Goal: Task Accomplishment & Management: Use online tool/utility

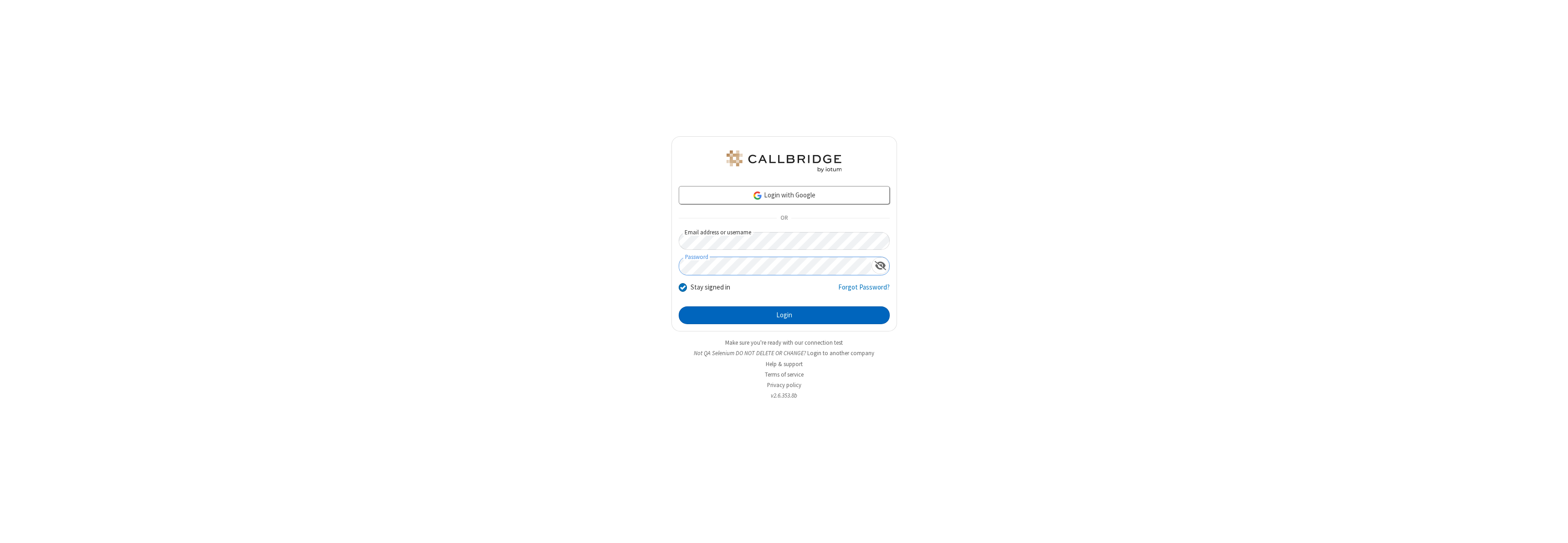
click at [784, 315] on button "Login" at bounding box center [784, 315] width 211 height 18
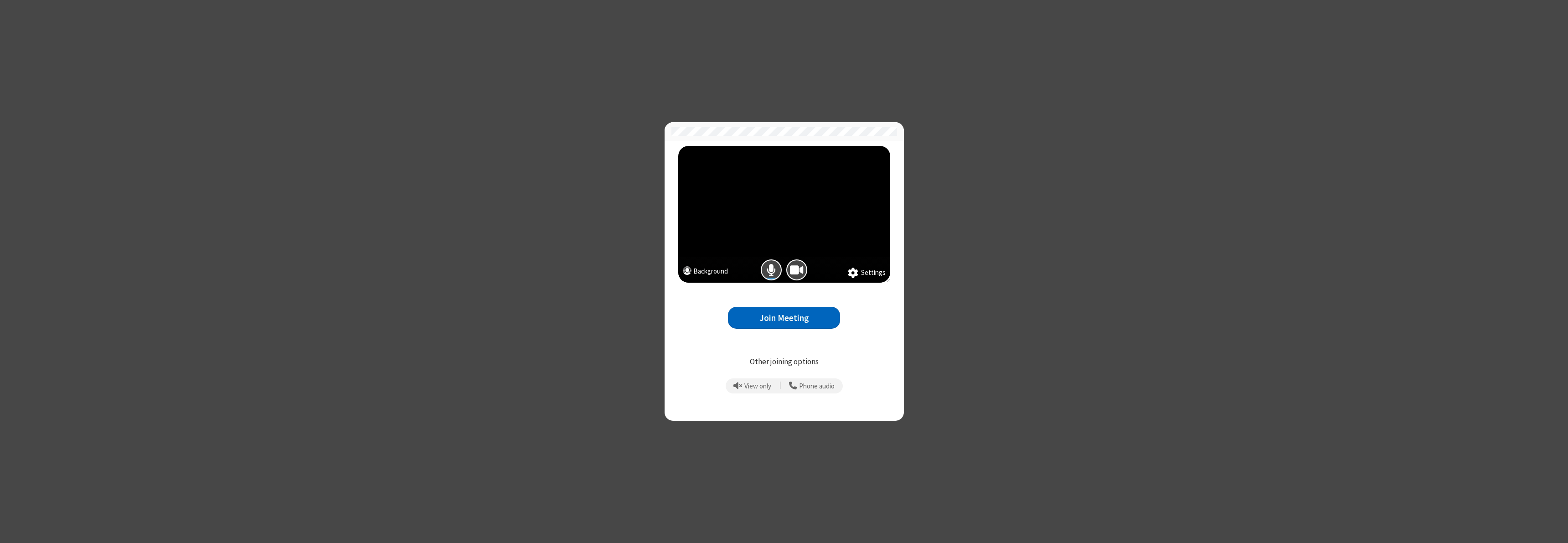
click at [784, 318] on button "Join Meeting" at bounding box center [784, 318] width 112 height 23
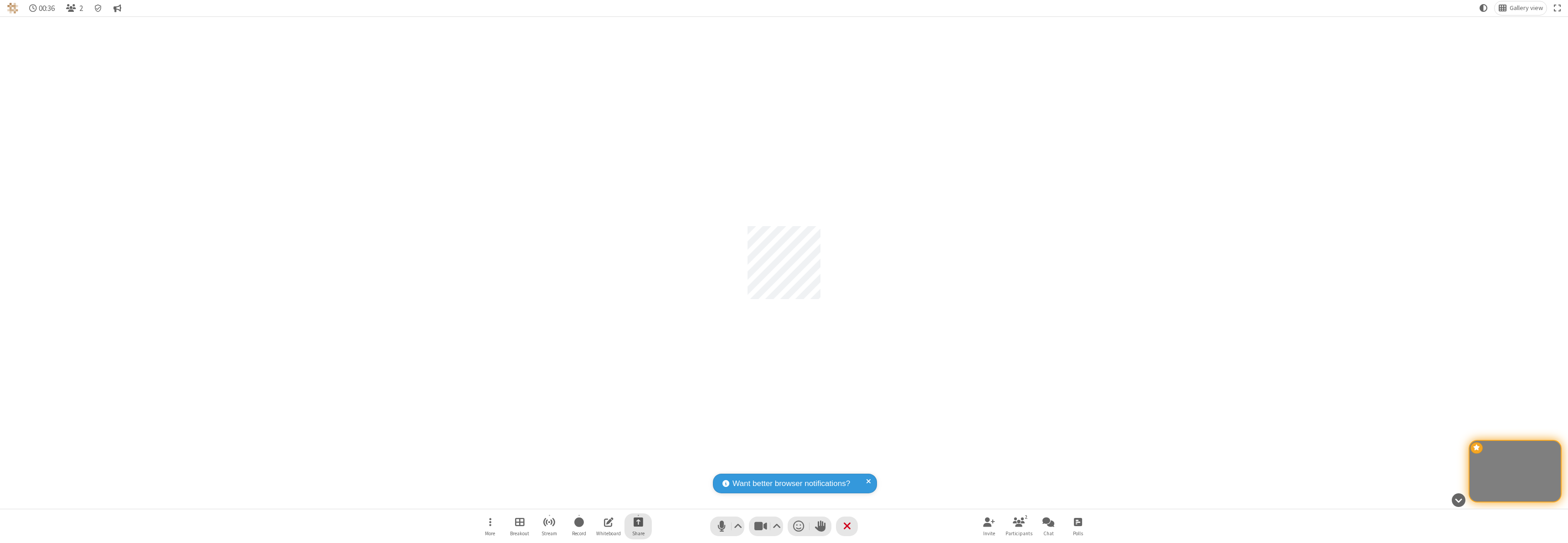
click at [638, 522] on span "Start sharing" at bounding box center [639, 522] width 10 height 12
